Goal: Task Accomplishment & Management: Complete application form

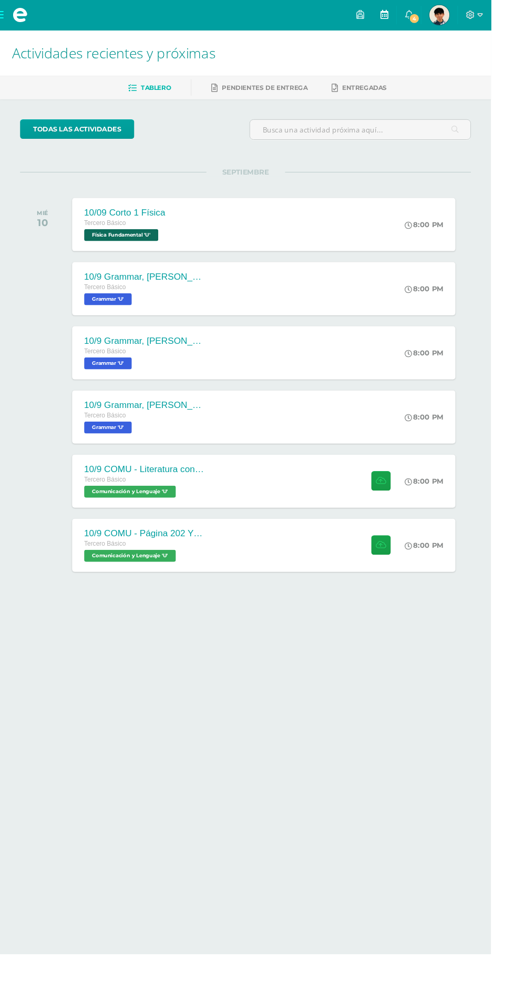
click at [408, 14] on icon at bounding box center [403, 15] width 8 height 9
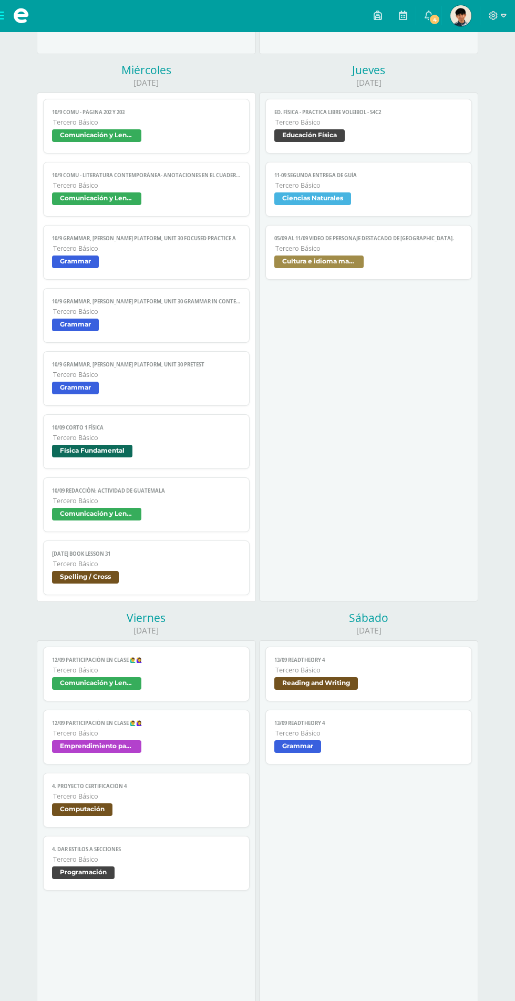
scroll to position [645, 0]
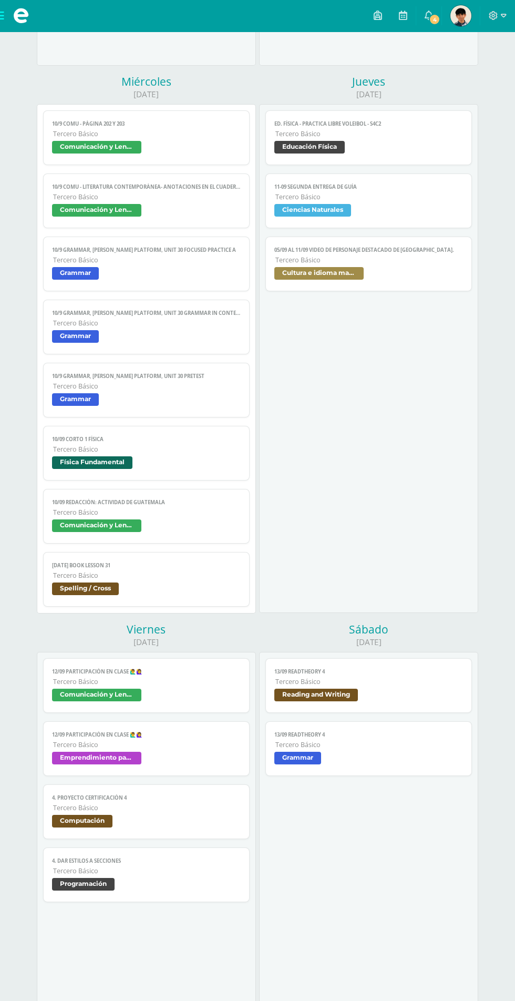
click at [423, 250] on span "05/09 al 11/09 Video de personaje destacado de [GEOGRAPHIC_DATA]." at bounding box center [369, 250] width 188 height 7
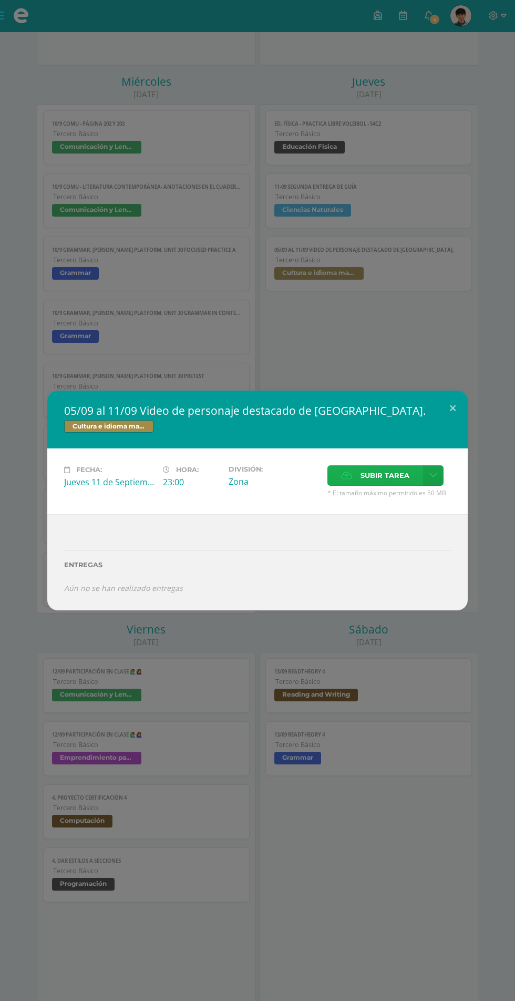
click at [375, 477] on span "Subir tarea" at bounding box center [385, 475] width 49 height 19
click at [0, 0] on input "Subir tarea" at bounding box center [0, 0] width 0 height 0
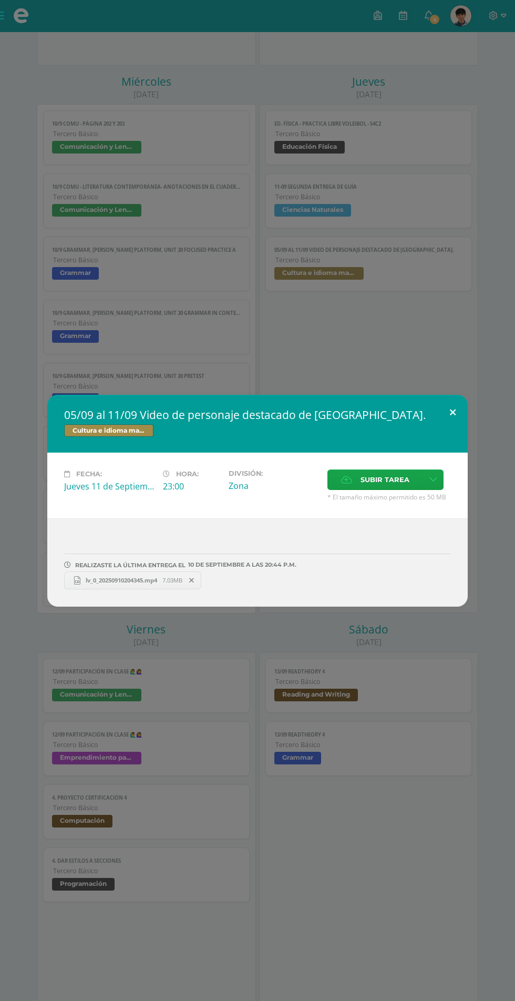
click at [454, 412] on button at bounding box center [453, 413] width 30 height 36
